Goal: Task Accomplishment & Management: Complete application form

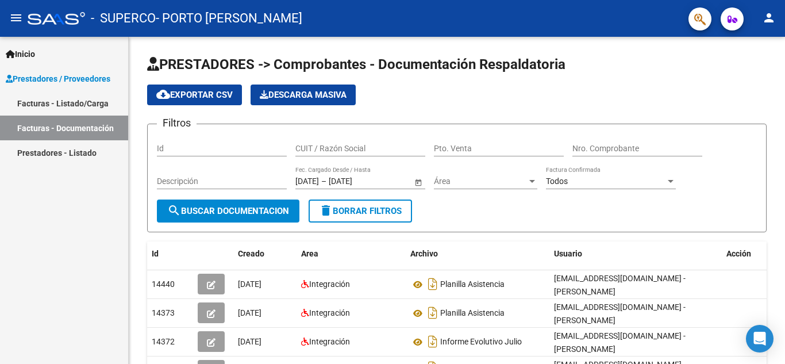
drag, startPoint x: 74, startPoint y: 94, endPoint x: 79, endPoint y: 109, distance: 16.4
click at [74, 94] on link "Facturas - Listado/Carga" at bounding box center [64, 103] width 128 height 25
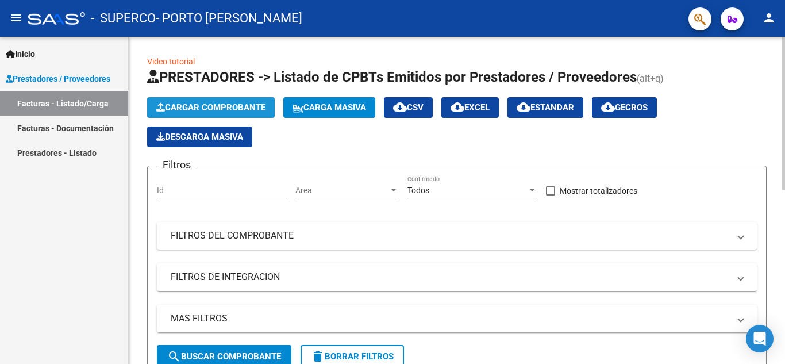
click at [222, 102] on span "Cargar Comprobante" at bounding box center [210, 107] width 109 height 10
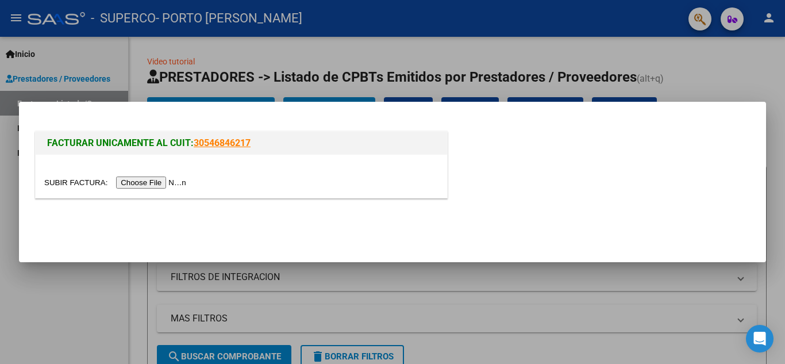
click at [167, 180] on input "file" at bounding box center [116, 182] width 145 height 12
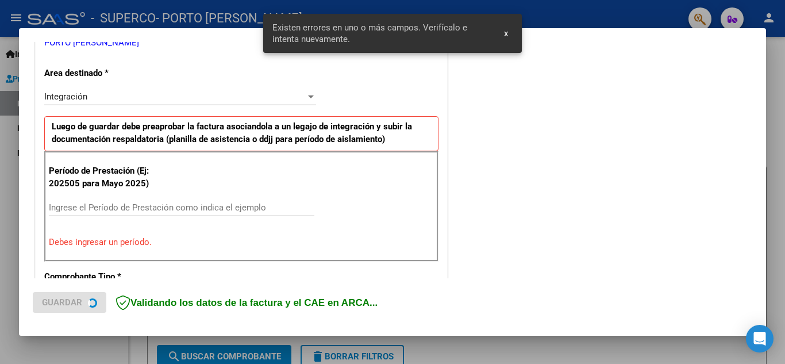
scroll to position [260, 0]
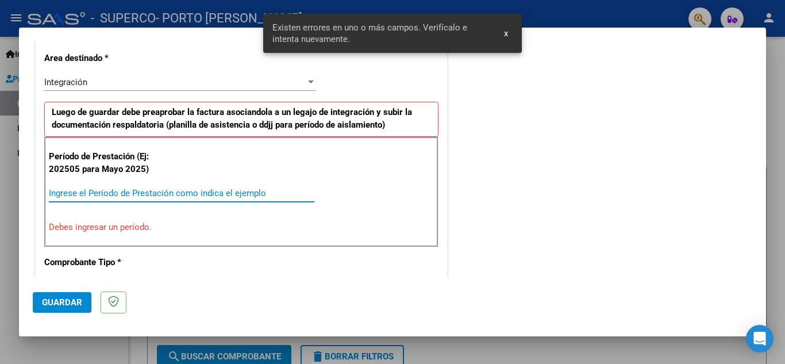
click at [105, 195] on input "Ingrese el Período de Prestación como indica el ejemplo" at bounding box center [181, 193] width 265 height 10
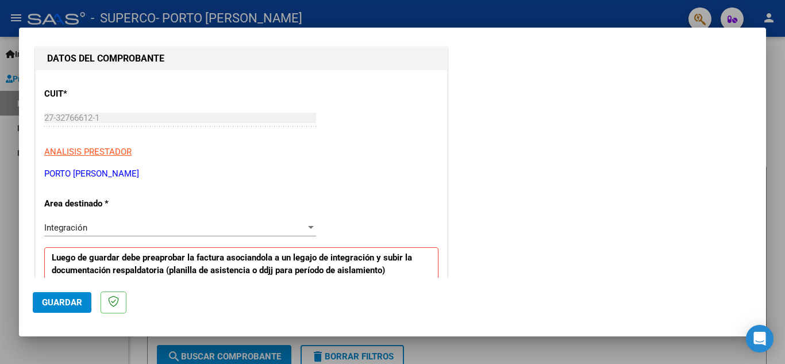
scroll to position [172, 0]
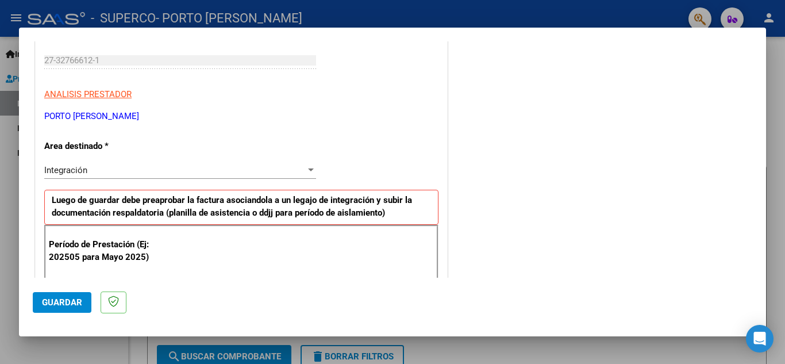
type input "202509"
click at [51, 300] on span "Guardar" at bounding box center [62, 302] width 40 height 10
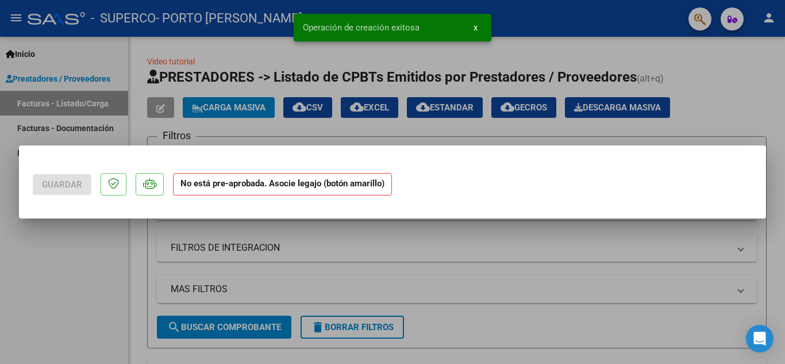
scroll to position [0, 0]
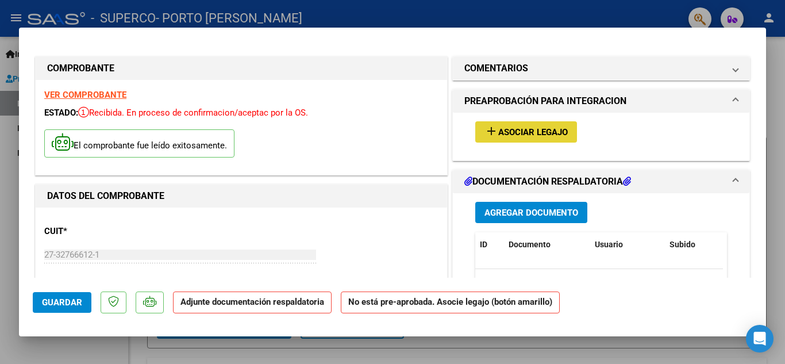
click at [512, 129] on span "Asociar Legajo" at bounding box center [533, 132] width 70 height 10
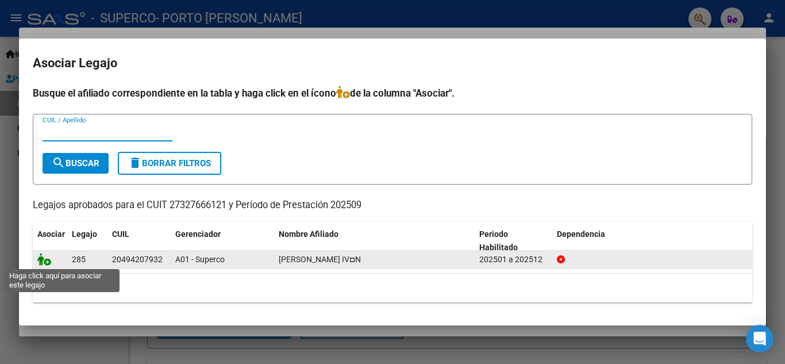
click at [42, 261] on icon at bounding box center [44, 259] width 14 height 13
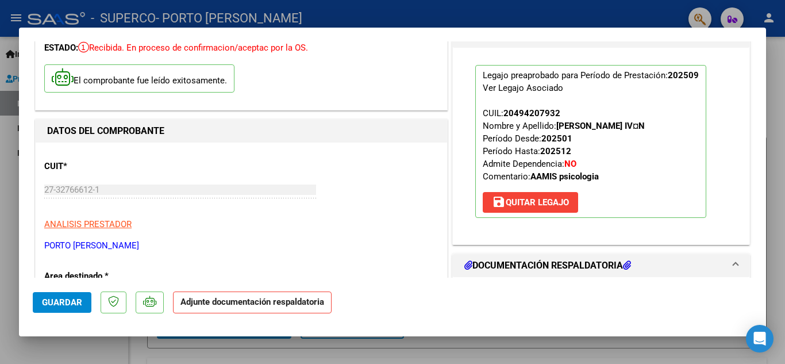
scroll to position [230, 0]
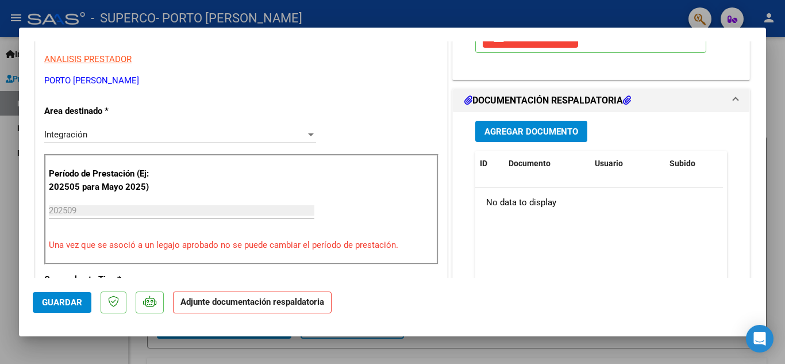
click at [517, 129] on span "Agregar Documento" at bounding box center [531, 131] width 94 height 10
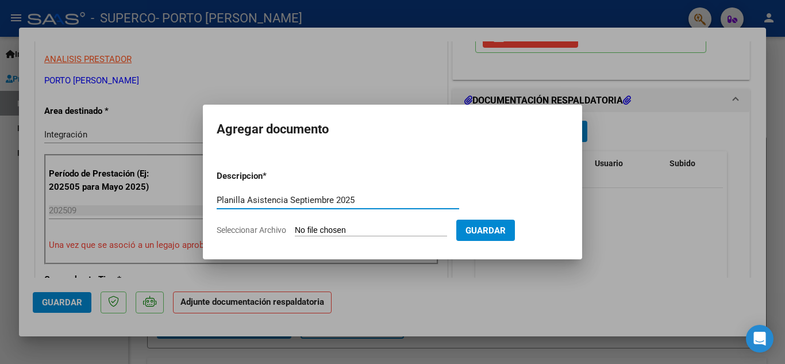
type input "Planilla Asistencia Septiembre 2025"
click at [361, 222] on form "Descripcion * Planilla Asistencia Septiembre 2025 Escriba aquí una descripcion …" at bounding box center [393, 203] width 352 height 84
click at [361, 232] on input "Seleccionar Archivo" at bounding box center [371, 230] width 152 height 11
type input "C:\fakepath\Planilla septiembre 2025.pdf"
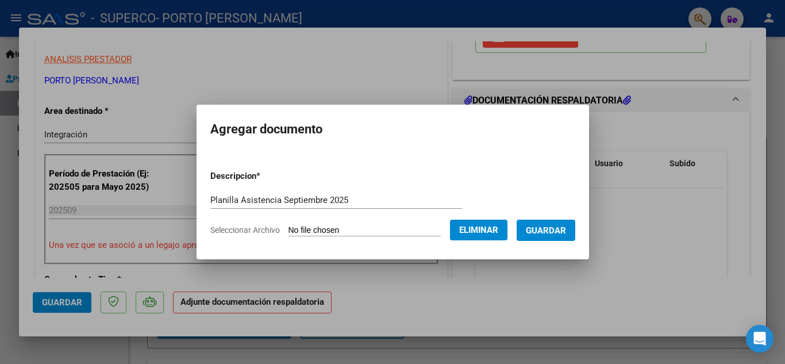
click at [566, 229] on span "Guardar" at bounding box center [546, 230] width 40 height 10
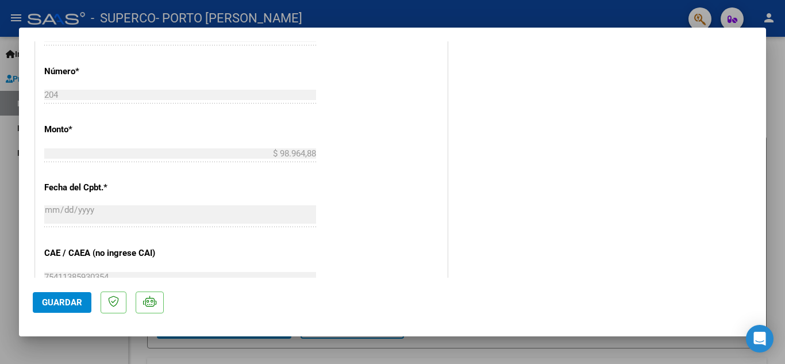
scroll to position [632, 0]
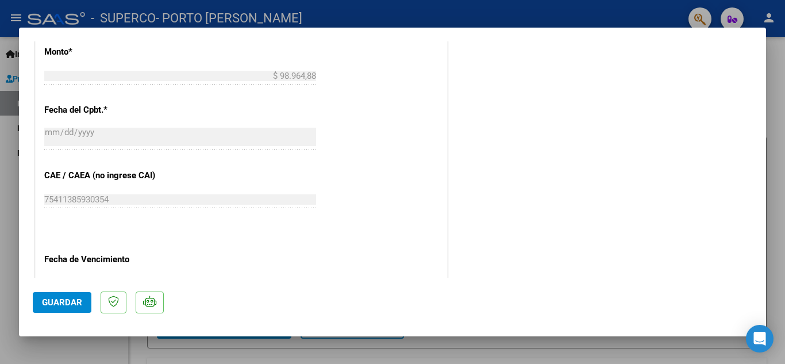
click at [68, 298] on span "Guardar" at bounding box center [62, 302] width 40 height 10
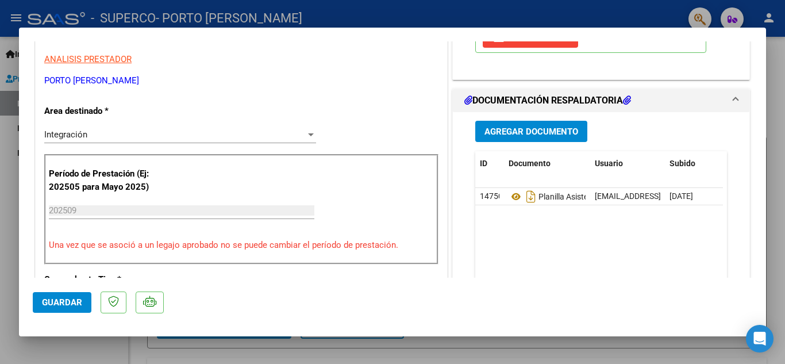
scroll to position [0, 0]
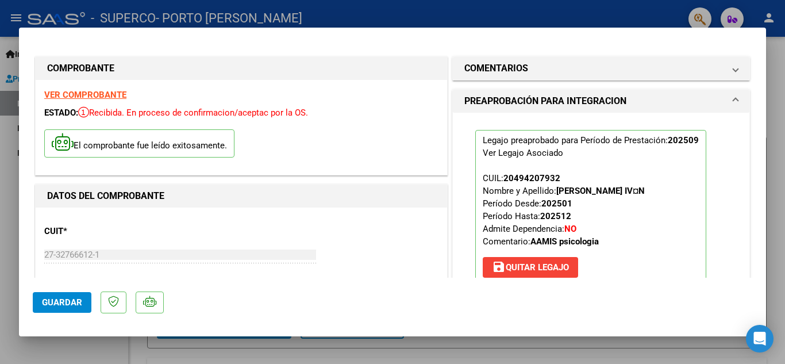
click at [497, 11] on div at bounding box center [392, 182] width 785 height 364
type input "$ 0,00"
